Goal: Find specific page/section

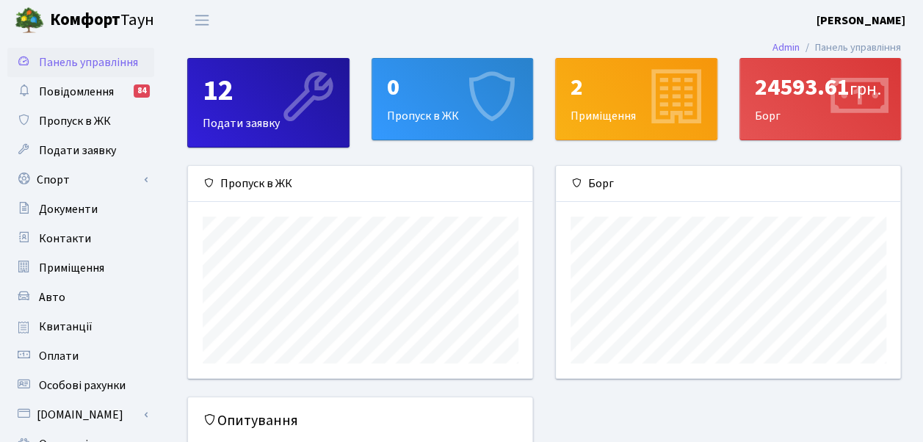
scroll to position [211, 345]
click at [84, 319] on span "Квитанції" at bounding box center [66, 327] width 54 height 16
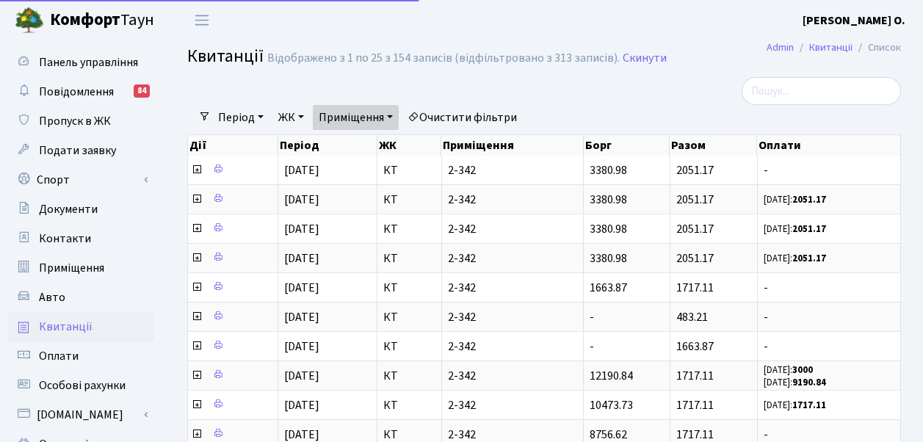
select select "25"
click at [396, 117] on link "Приміщення" at bounding box center [356, 117] width 86 height 25
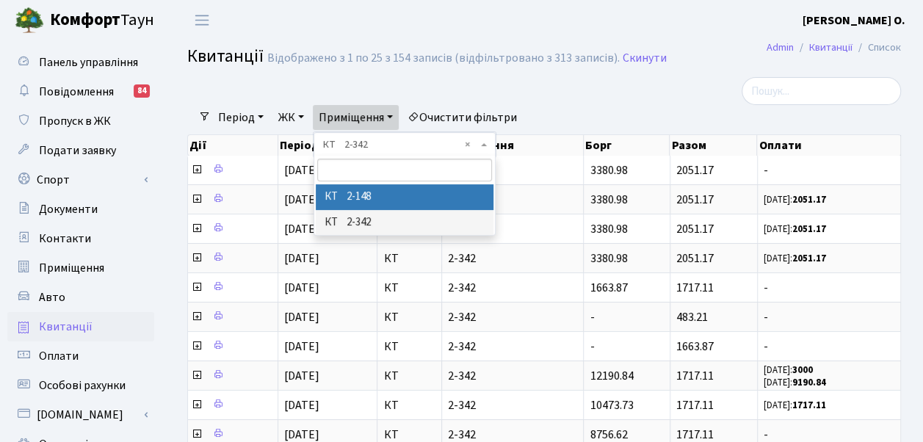
click at [382, 195] on li "КТ 2-148" at bounding box center [405, 197] width 178 height 26
